Goal: Use online tool/utility: Utilize a website feature to perform a specific function

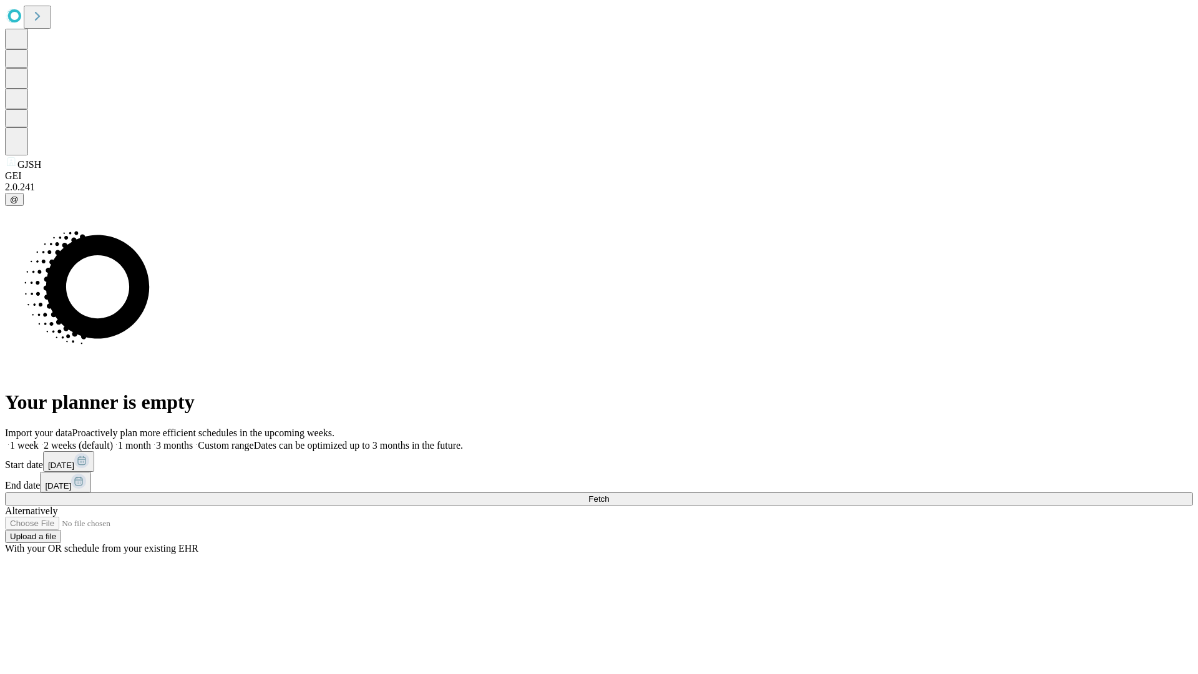
click at [609, 494] on span "Fetch" at bounding box center [598, 498] width 21 height 9
